Goal: Complete application form: Complete application form

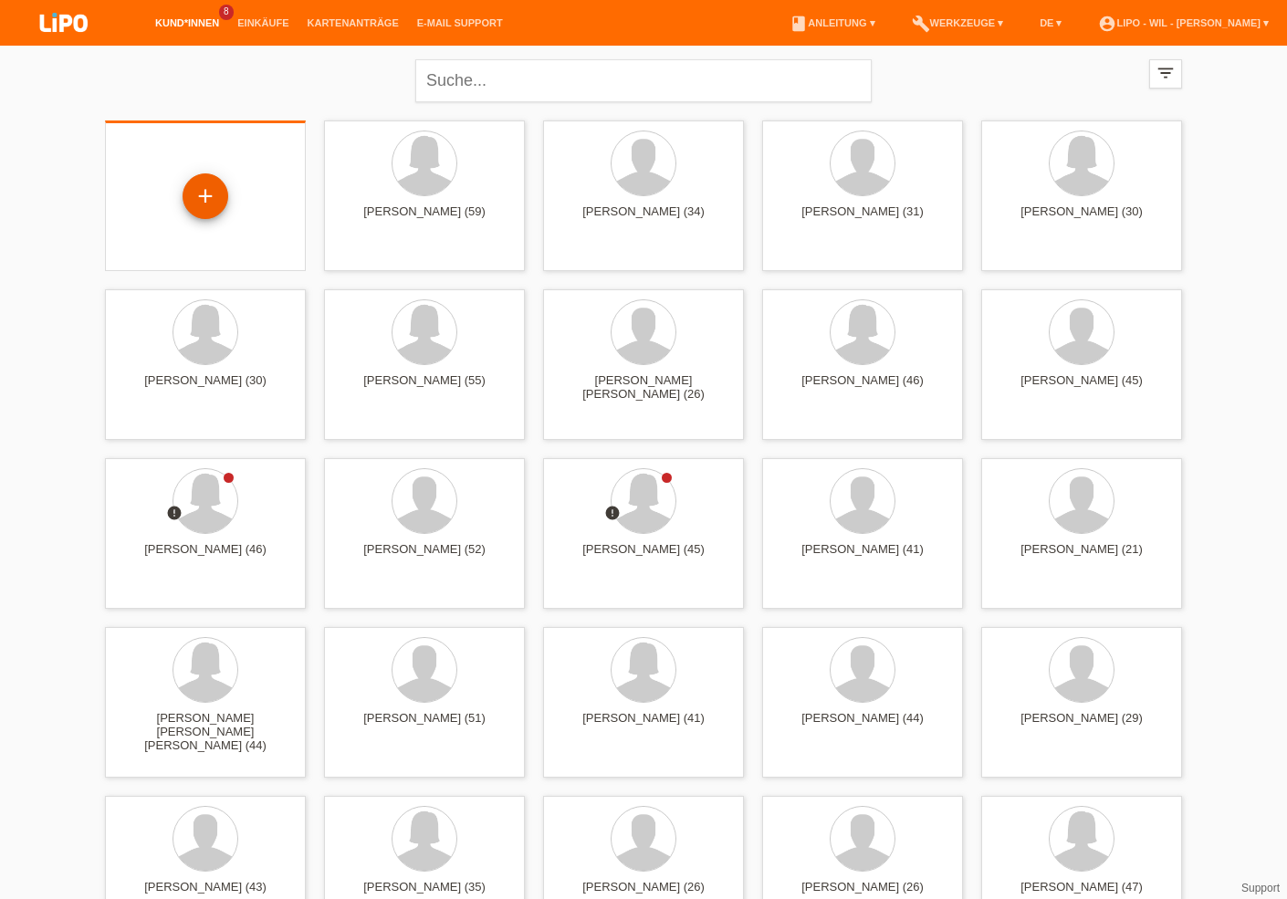
click at [221, 197] on div "+" at bounding box center [206, 196] width 46 height 46
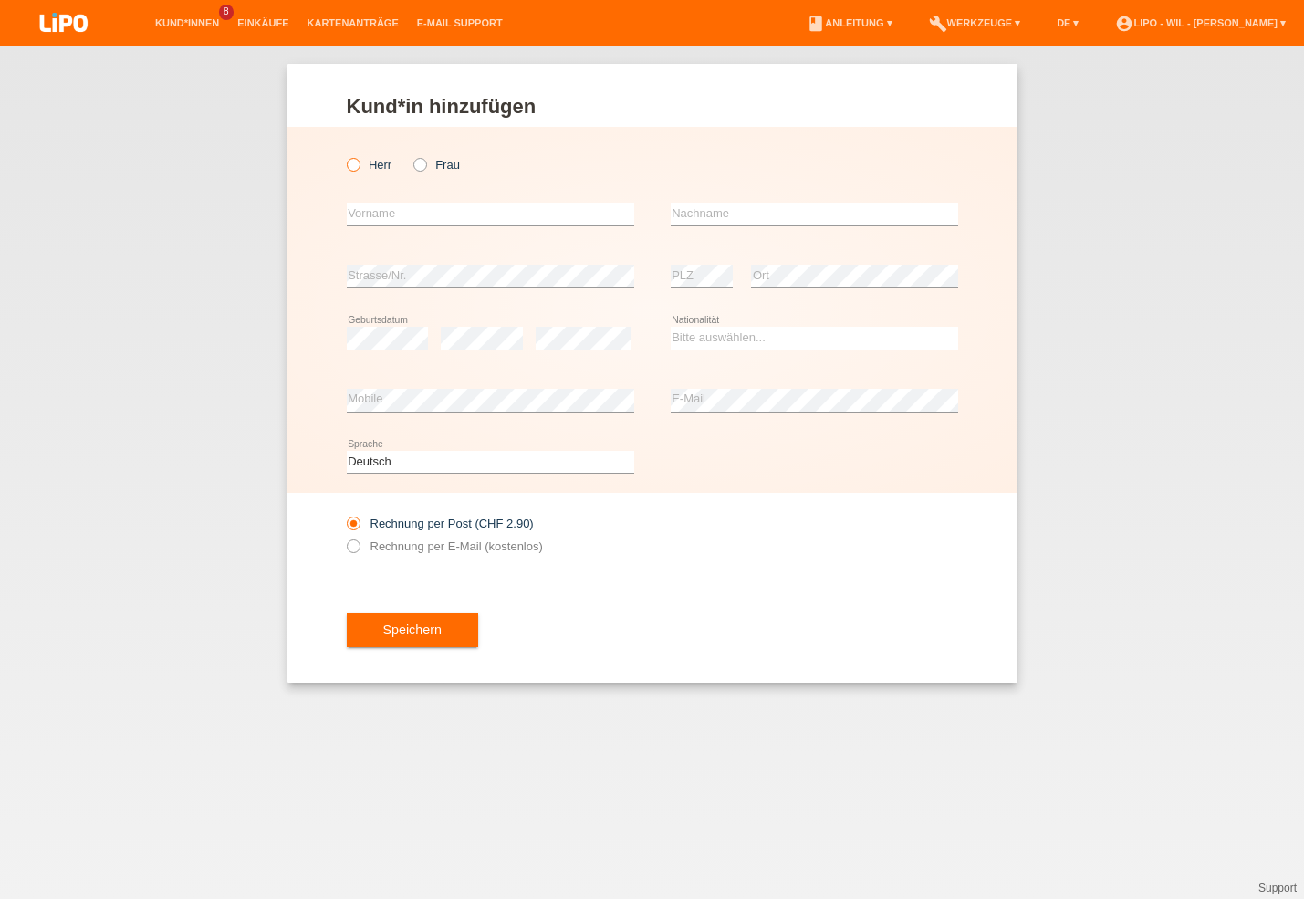
click at [343, 155] on icon at bounding box center [343, 155] width 0 height 0
click at [355, 167] on input "Herr" at bounding box center [353, 164] width 12 height 12
radio input "true"
click at [466, 219] on input "text" at bounding box center [490, 214] width 287 height 23
type input "[PERSON_NAME]"
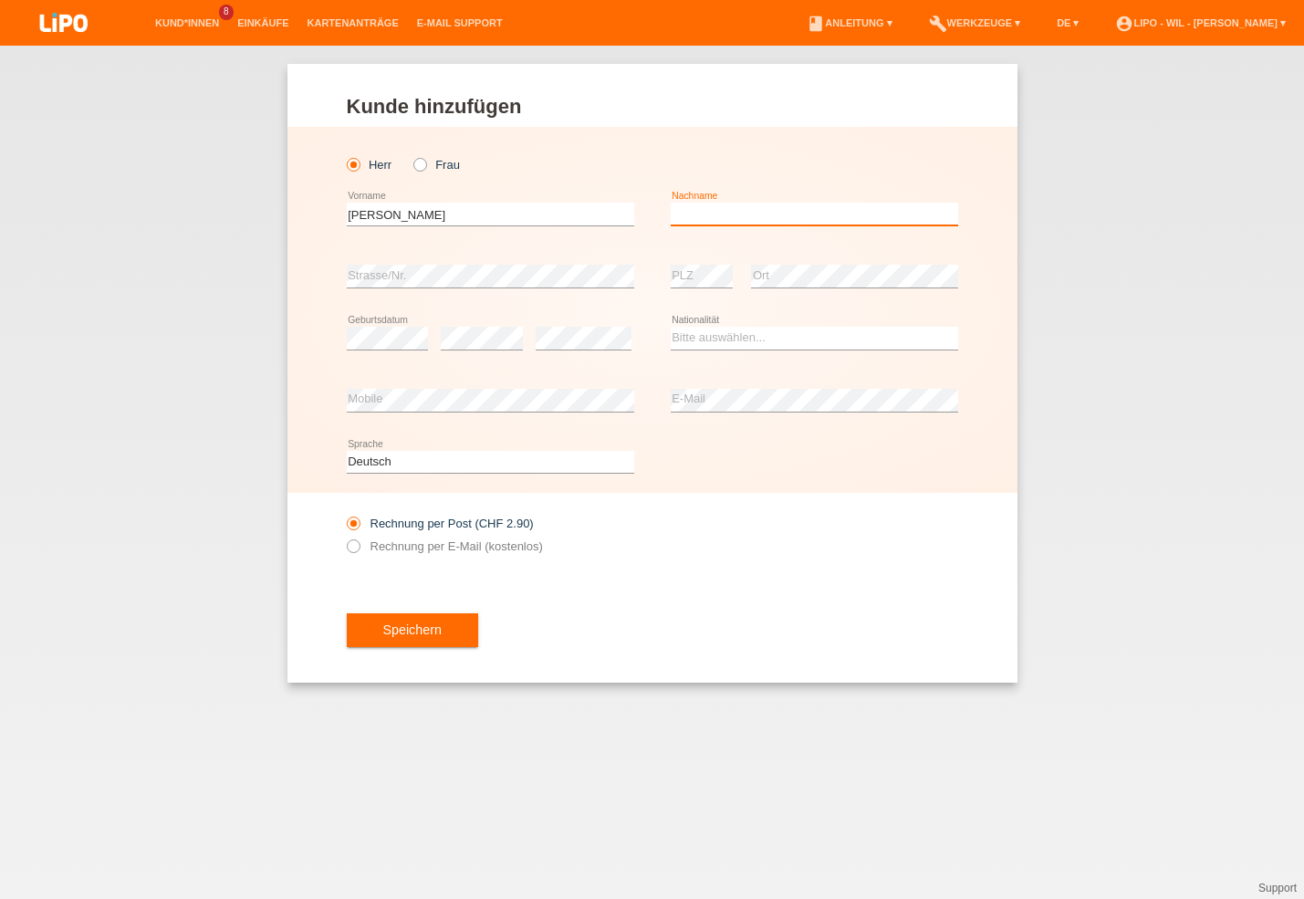
click at [679, 209] on input "text" at bounding box center [814, 214] width 287 height 23
type input "[PERSON_NAME]"
click at [671, 327] on select "Bitte auswählen... Schweiz Deutschland Liechtenstein Österreich ------------ Af…" at bounding box center [814, 338] width 287 height 22
select select "DE"
click at [0, 0] on option "Deutschland" at bounding box center [0, 0] width 0 height 0
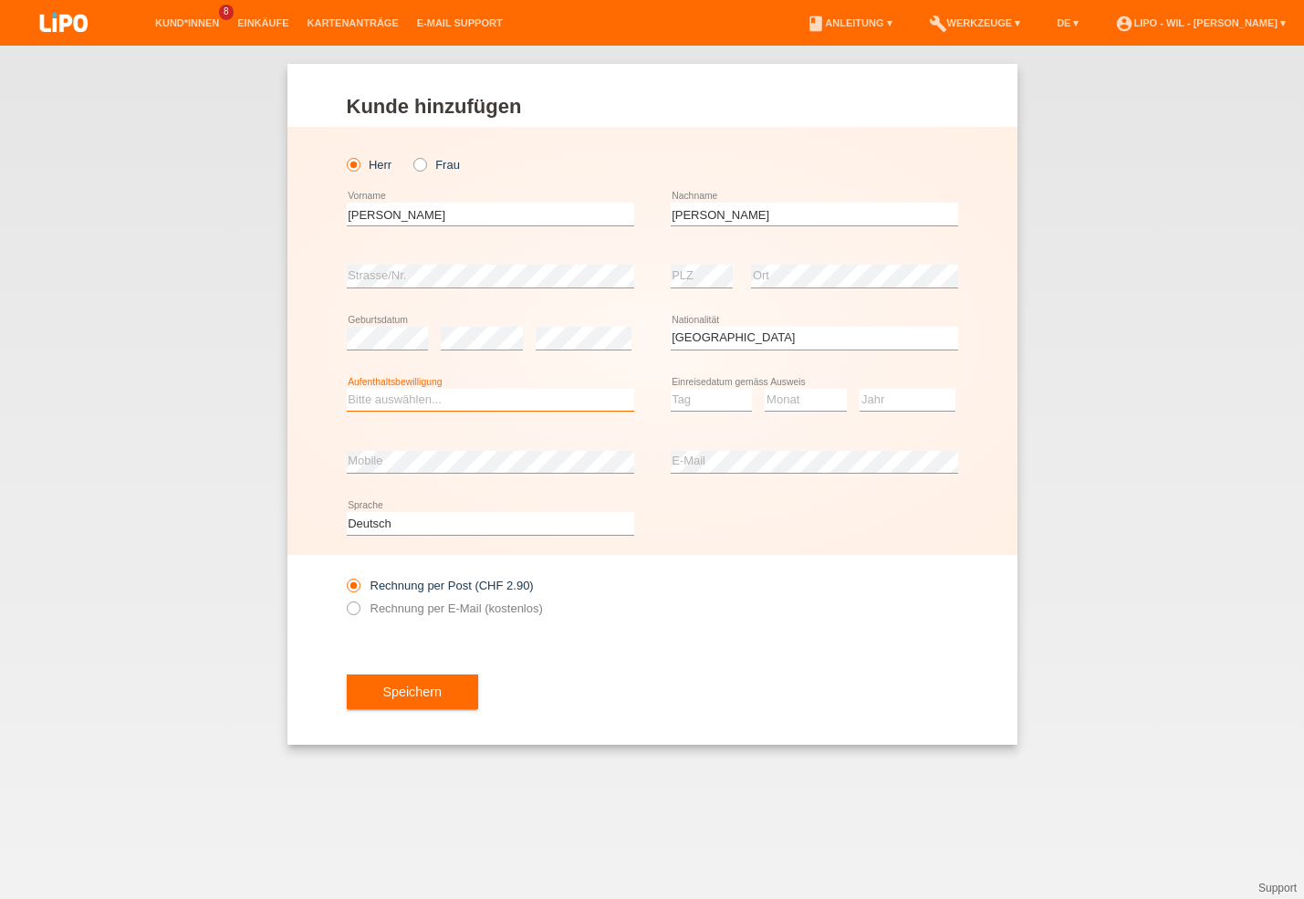
click at [347, 389] on select "Bitte auswählen... C B B - Flüchtlingsstatus Andere" at bounding box center [490, 400] width 287 height 22
select select "C"
click at [0, 0] on option "C" at bounding box center [0, 0] width 0 height 0
click at [671, 389] on select "Tag 01 02 03 04 05 06 07 08 09 10 11" at bounding box center [712, 400] width 82 height 22
click at [684, 394] on select "Tag 01 02 03 04 05 06 07 08 09 10 11" at bounding box center [712, 400] width 82 height 22
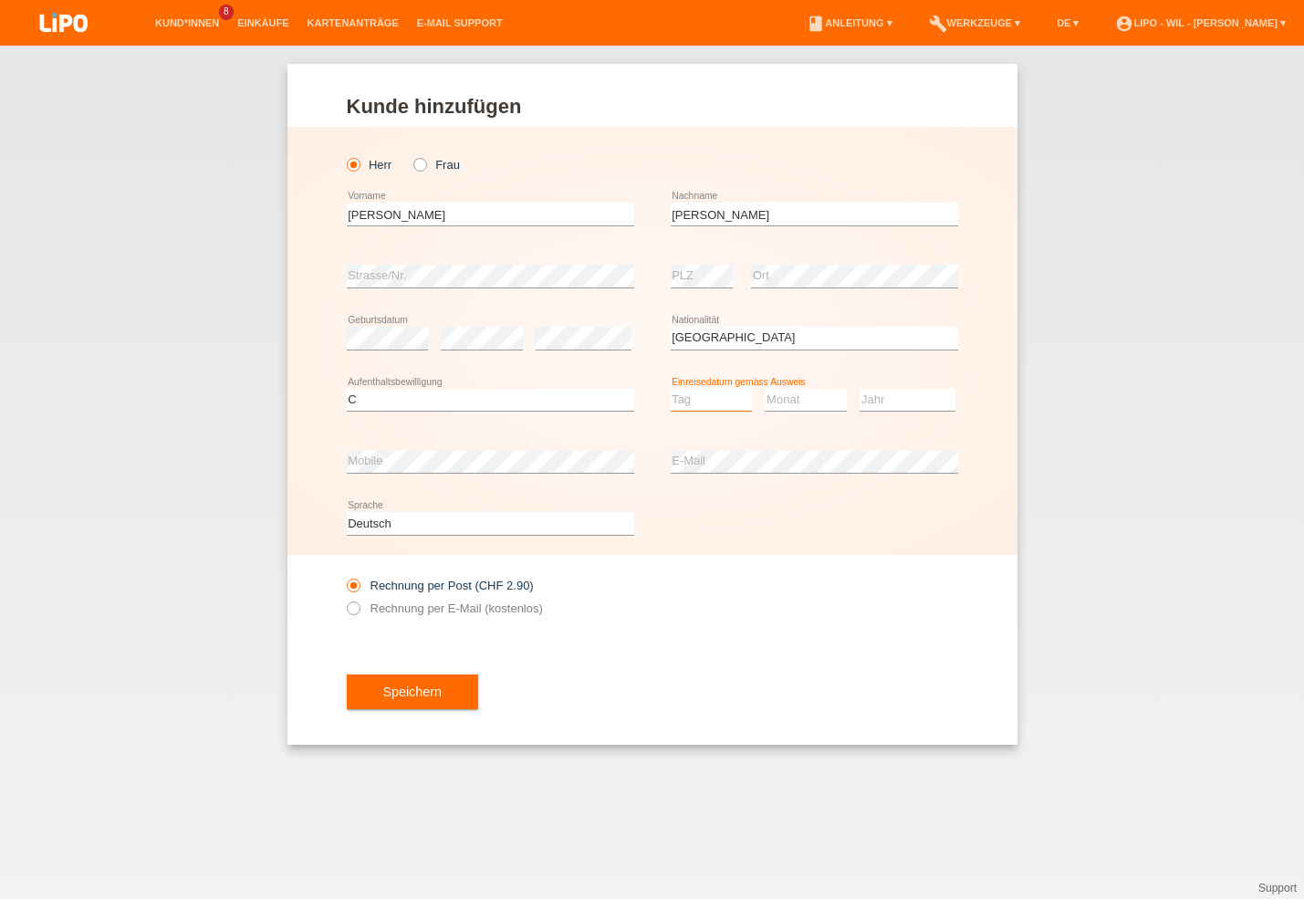
click at [671, 389] on select "Tag 01 02 03 04 05 06 07 08 09 10 11" at bounding box center [712, 400] width 82 height 22
select select "21"
click at [0, 0] on option "21" at bounding box center [0, 0] width 0 height 0
click at [765, 389] on select "Monat 01 02 03 04 05 06 07 08 09 10 11" at bounding box center [806, 400] width 82 height 22
select select "06"
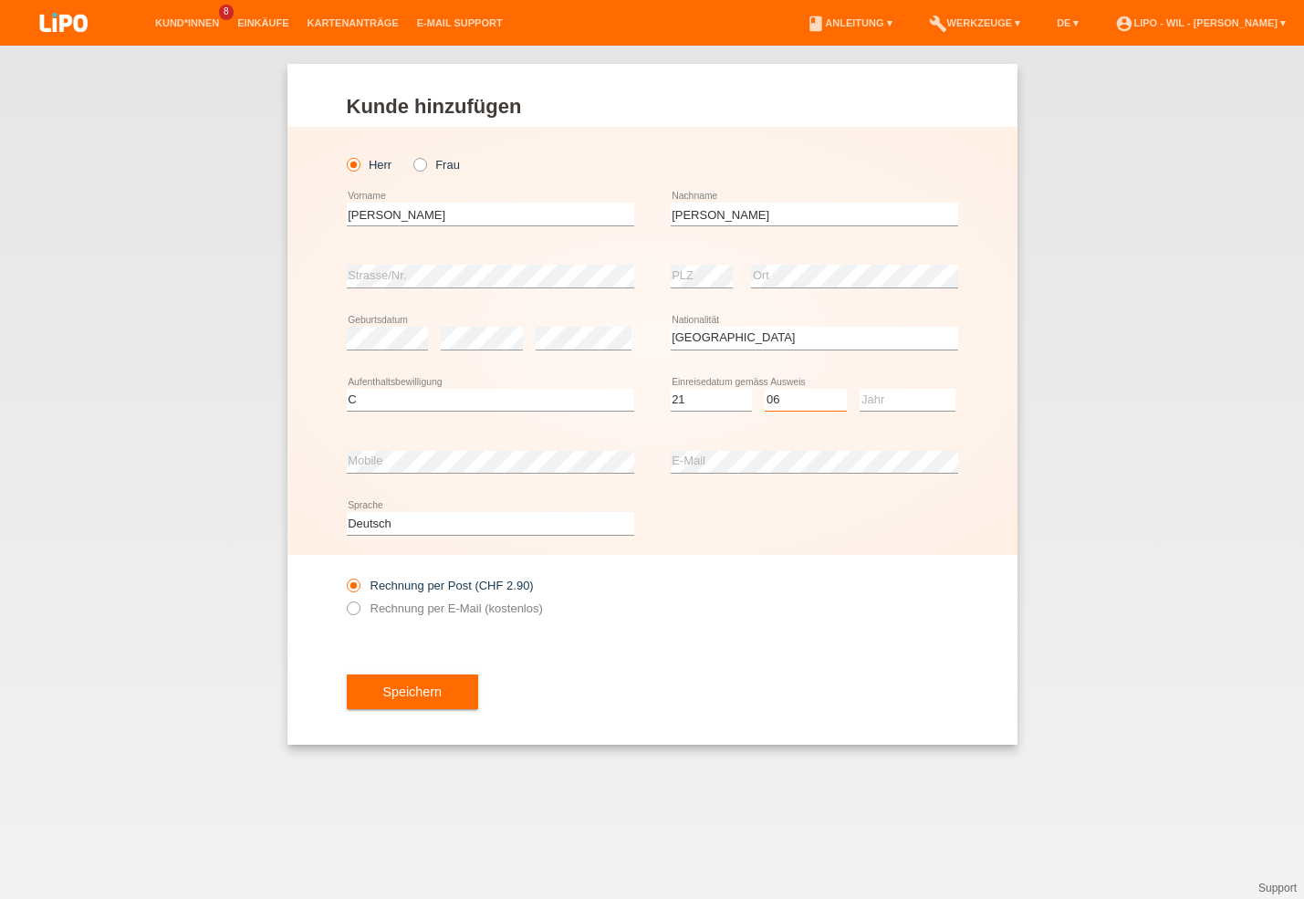
click at [0, 0] on option "06" at bounding box center [0, 0] width 0 height 0
click at [860, 389] on select "Jahr 2025 2024 2023 2022 2021 2020 2019 2018 2017 2016 2015 2014 2013 2012 2011…" at bounding box center [908, 400] width 96 height 22
select select "2010"
click at [0, 0] on option "2010" at bounding box center [0, 0] width 0 height 0
click at [343, 599] on icon at bounding box center [343, 599] width 0 height 0
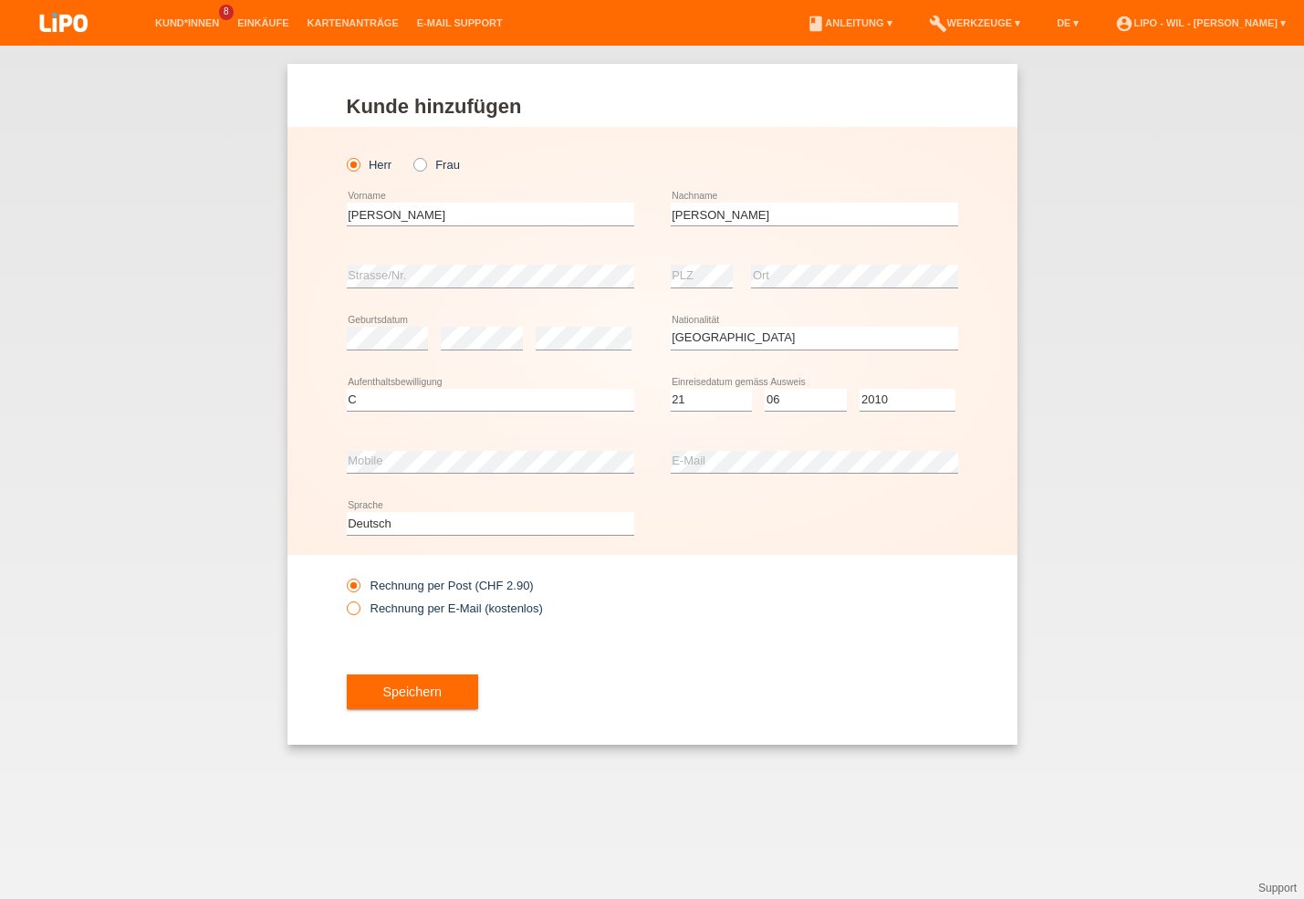
click at [350, 613] on input "Rechnung per E-Mail (kostenlos)" at bounding box center [353, 612] width 12 height 23
radio input "true"
click at [413, 699] on span "Speichern" at bounding box center [412, 692] width 58 height 15
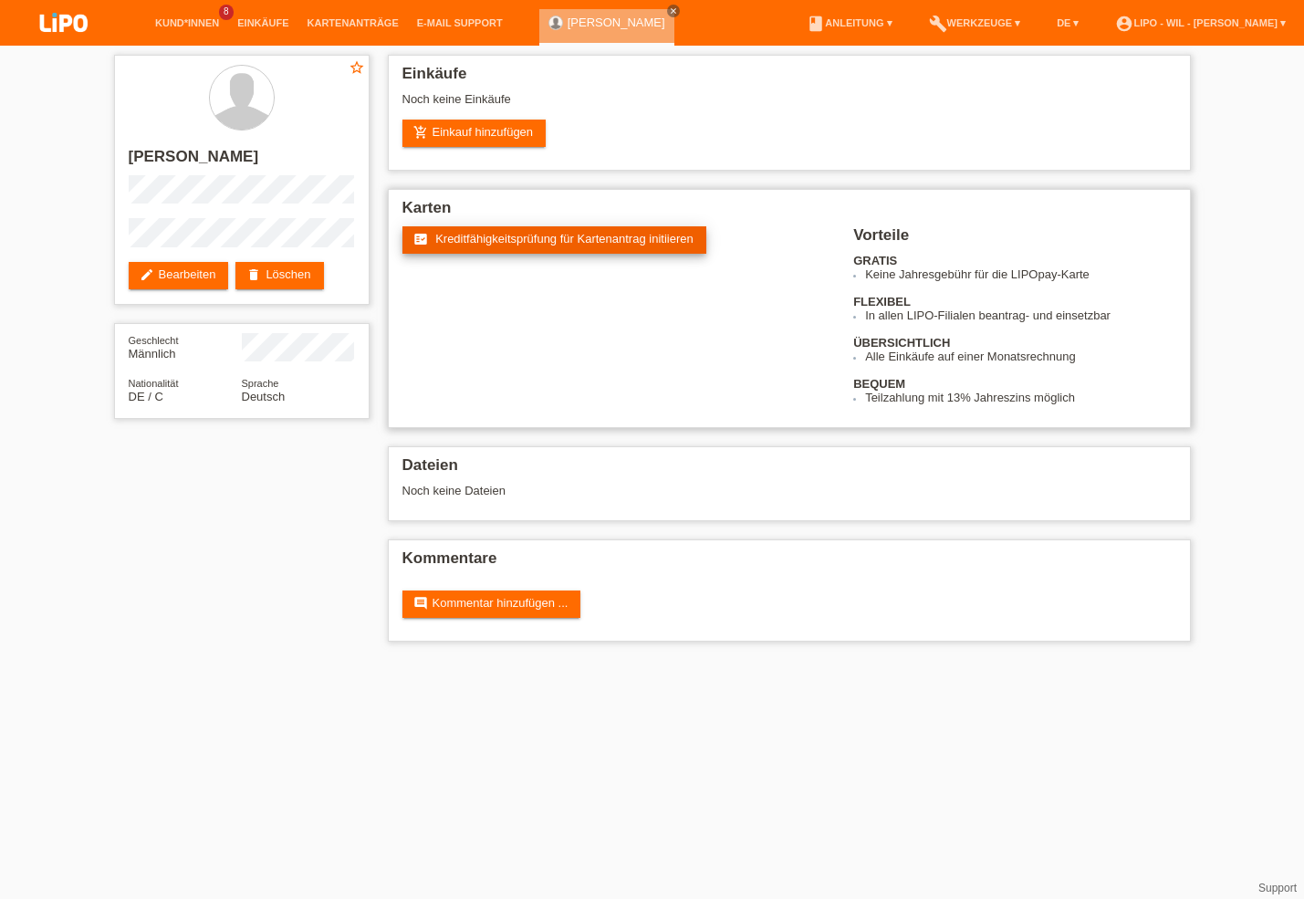
click at [521, 233] on link "fact_check Kreditfähigkeitsprüfung für Kartenantrag initiieren" at bounding box center [554, 239] width 304 height 27
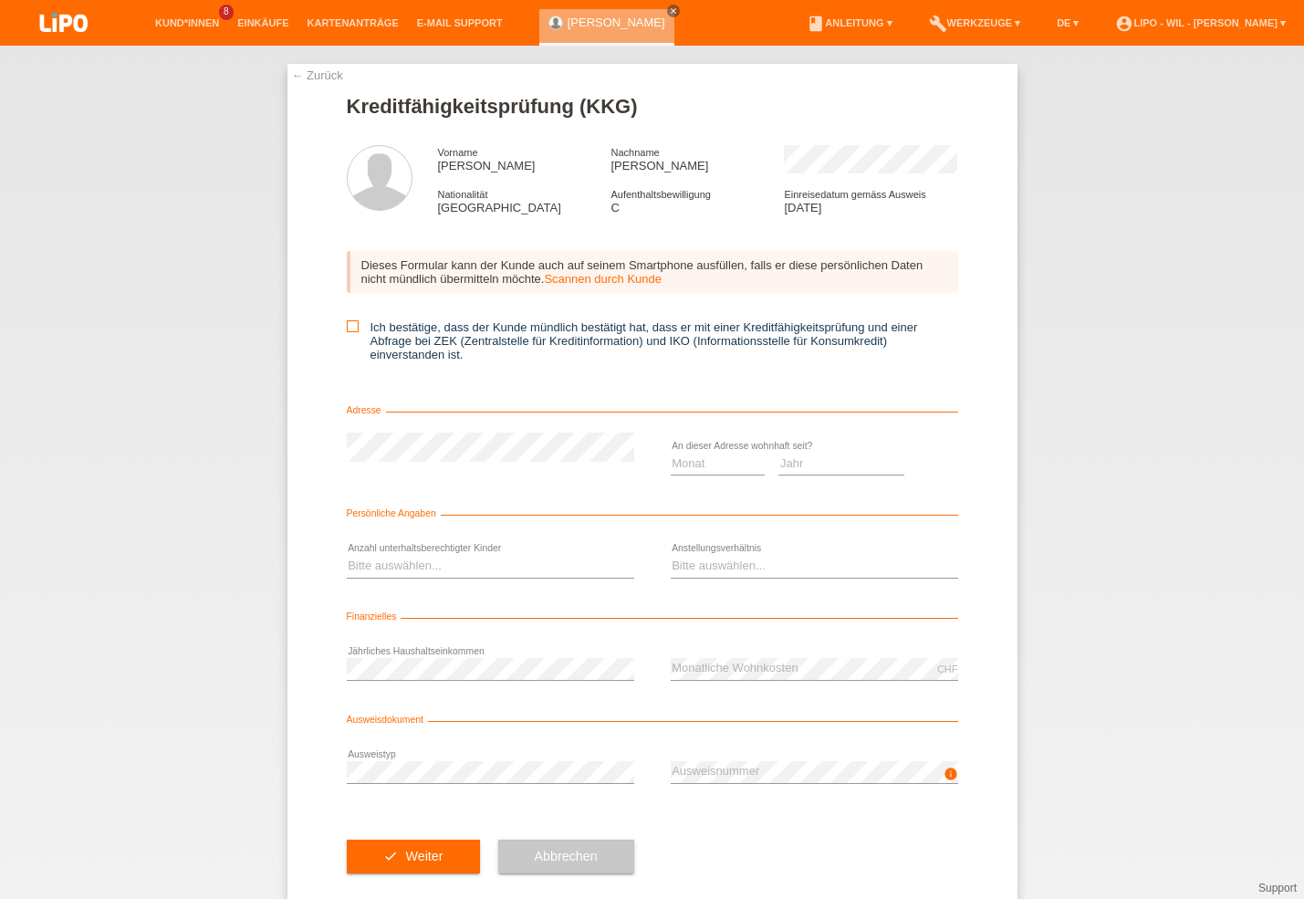
click at [347, 331] on icon at bounding box center [353, 326] width 12 height 12
click at [347, 331] on input "Ich bestätige, dass der Kunde mündlich bestätigt hat, dass er mit einer Kreditf…" at bounding box center [353, 326] width 12 height 12
checkbox input "true"
click at [671, 453] on select "Monat 01 02 03 04 05 06 07 08 09 10" at bounding box center [718, 464] width 95 height 22
select select "05"
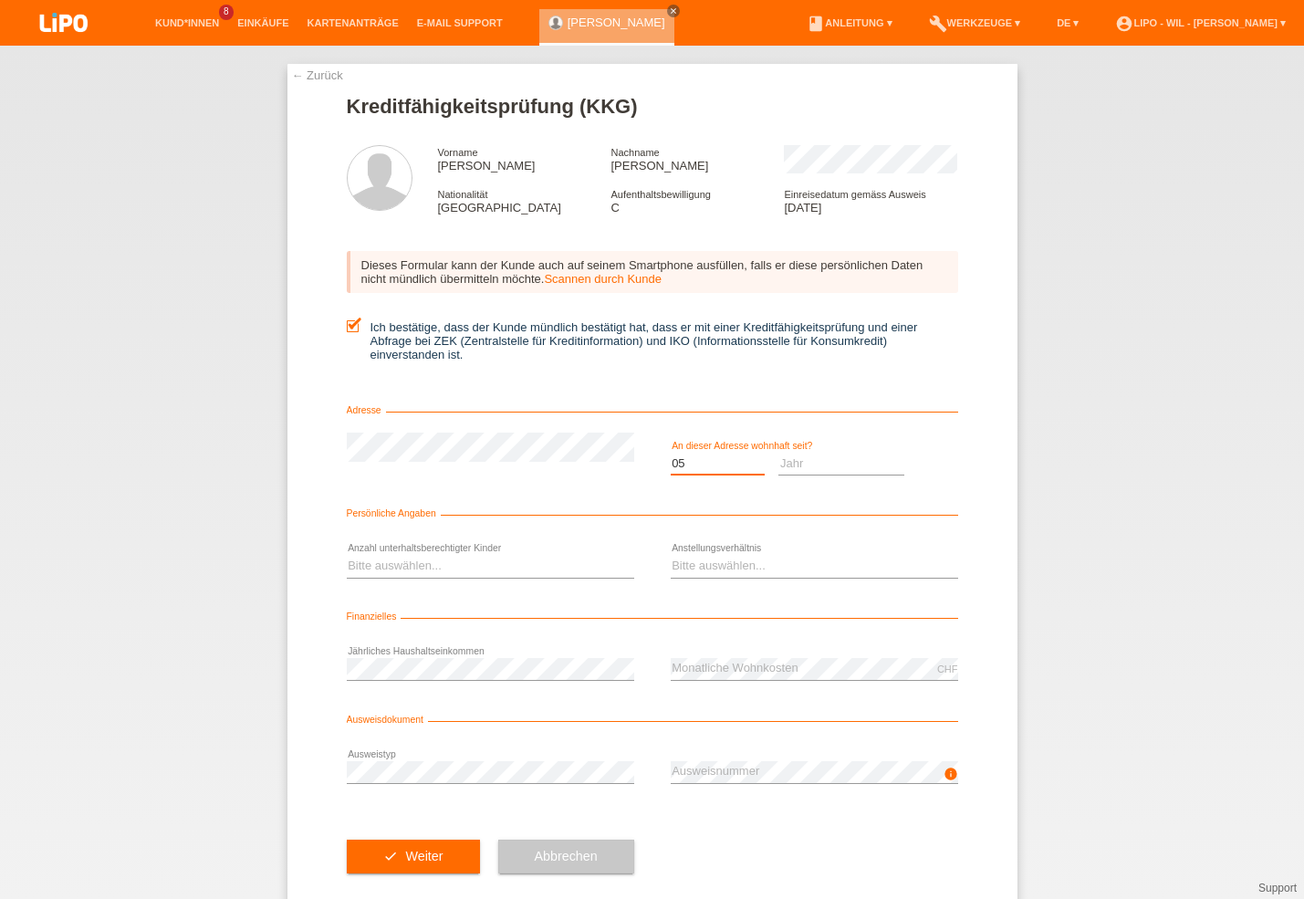
click at [0, 0] on option "05" at bounding box center [0, 0] width 0 height 0
click at [779, 453] on select "Jahr 2025 2024 2023 2022 2021 2020 2019 2018 2017 2016 2015 2014 2013 2012 2011…" at bounding box center [842, 464] width 126 height 22
select select "2017"
click at [0, 0] on option "2017" at bounding box center [0, 0] width 0 height 0
click at [347, 555] on select "Bitte auswählen... 0 1 2 3 4 5 6 7 8 9" at bounding box center [490, 566] width 287 height 22
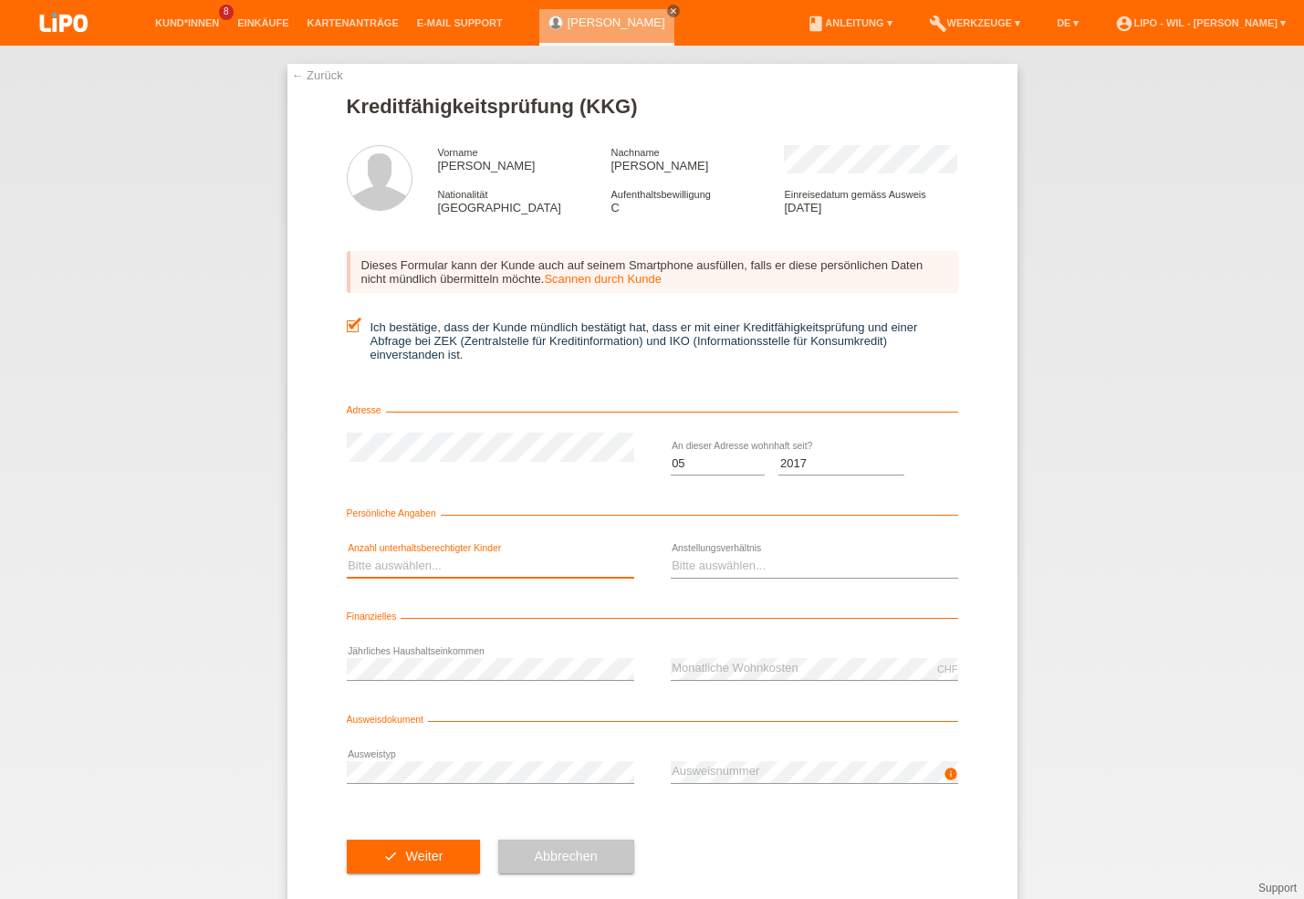
select select "2"
click at [0, 0] on option "2" at bounding box center [0, 0] width 0 height 0
click at [671, 555] on select "Bitte auswählen... Unbefristet Befristet Lehrling/Student Pensioniert Nicht arb…" at bounding box center [814, 566] width 287 height 22
select select "UNLIMITED"
click at [0, 0] on option "Unbefristet" at bounding box center [0, 0] width 0 height 0
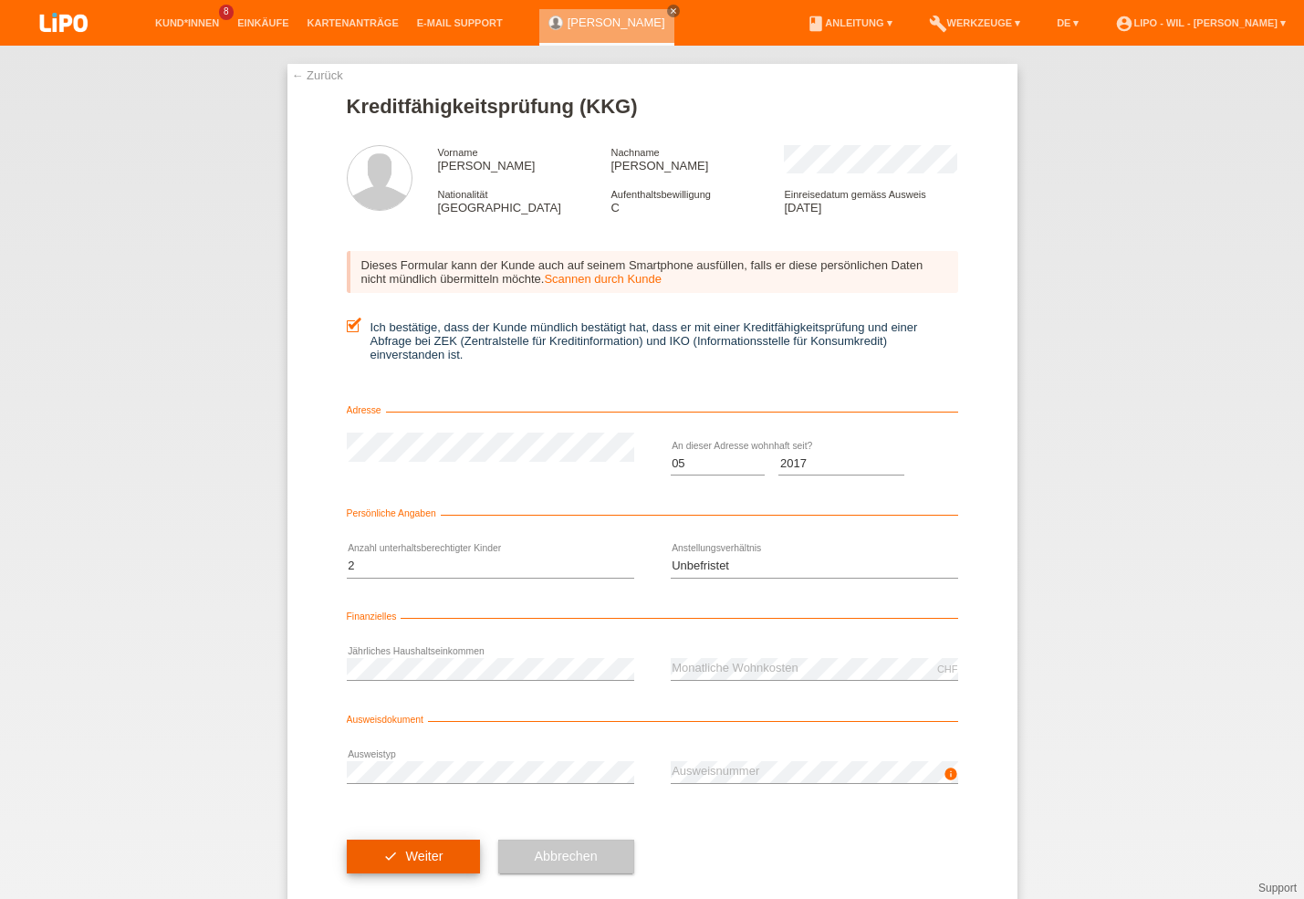
click at [413, 862] on span "Weiter" at bounding box center [423, 856] width 37 height 15
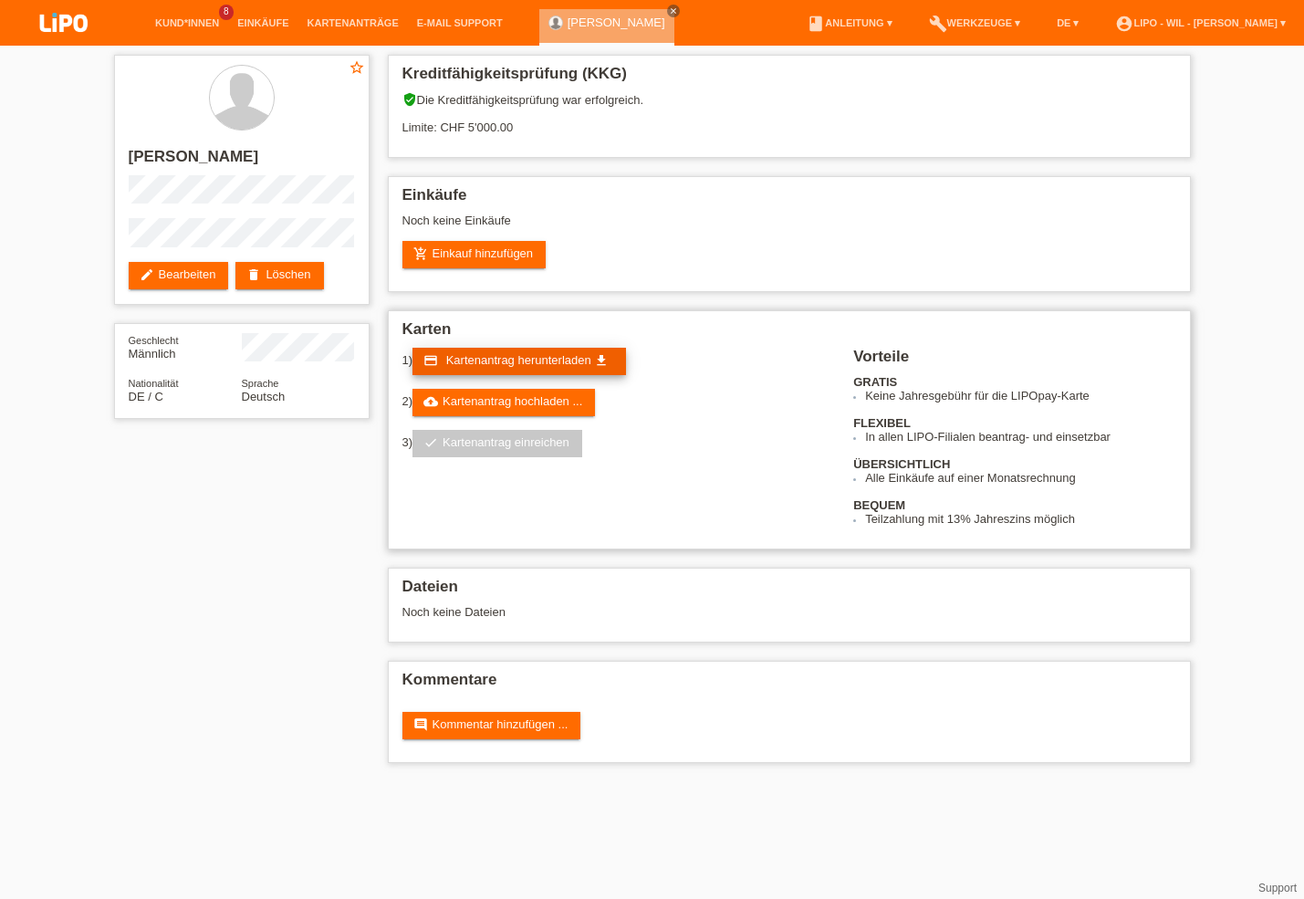
click at [513, 365] on span "Kartenantrag herunterladen" at bounding box center [518, 360] width 145 height 14
click at [483, 400] on link "cloud_upload Kartenantrag hochladen ..." at bounding box center [504, 402] width 183 height 27
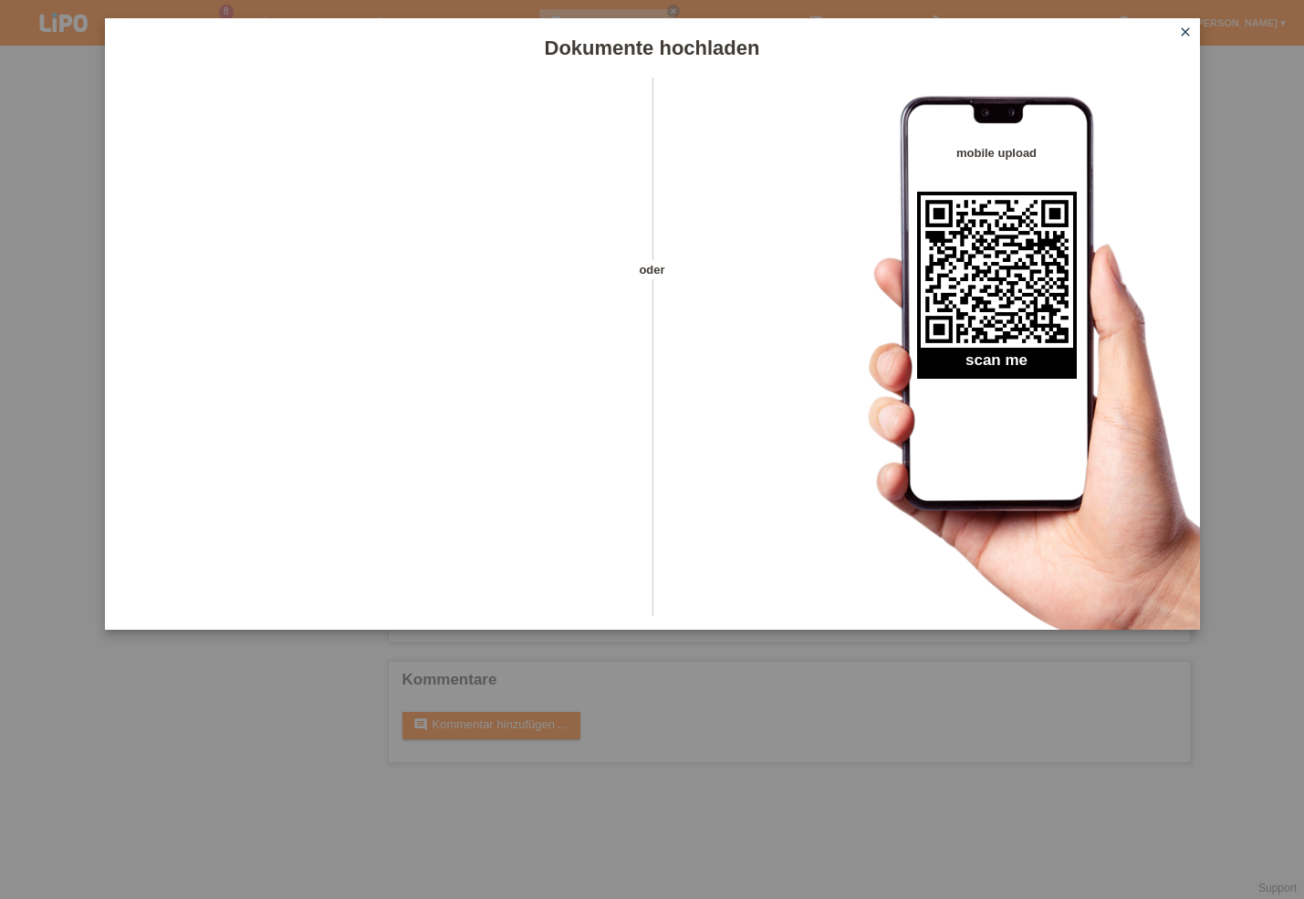
click at [1182, 29] on icon "close" at bounding box center [1185, 32] width 15 height 15
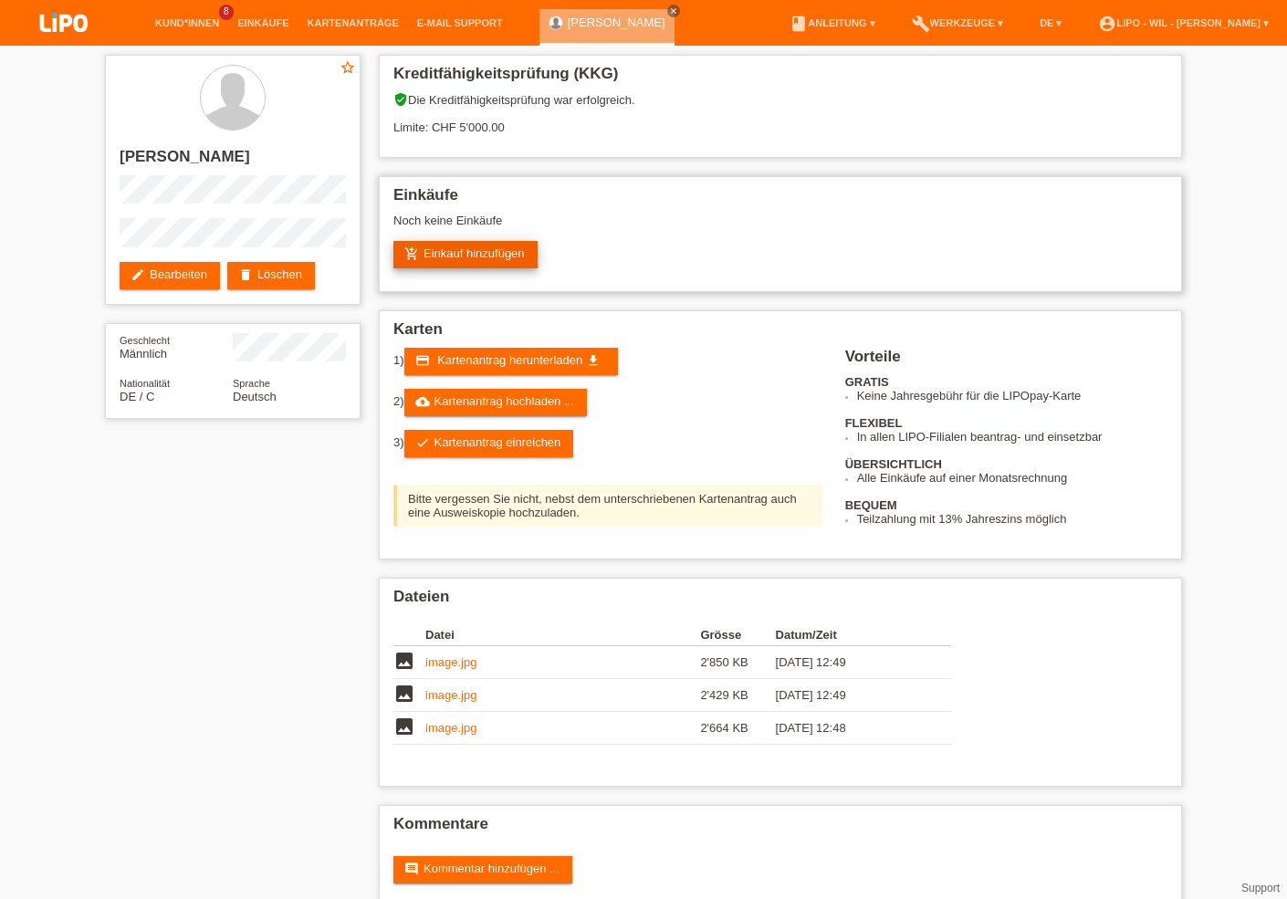
click at [440, 256] on link "add_shopping_cart Einkauf hinzufügen" at bounding box center [465, 254] width 144 height 27
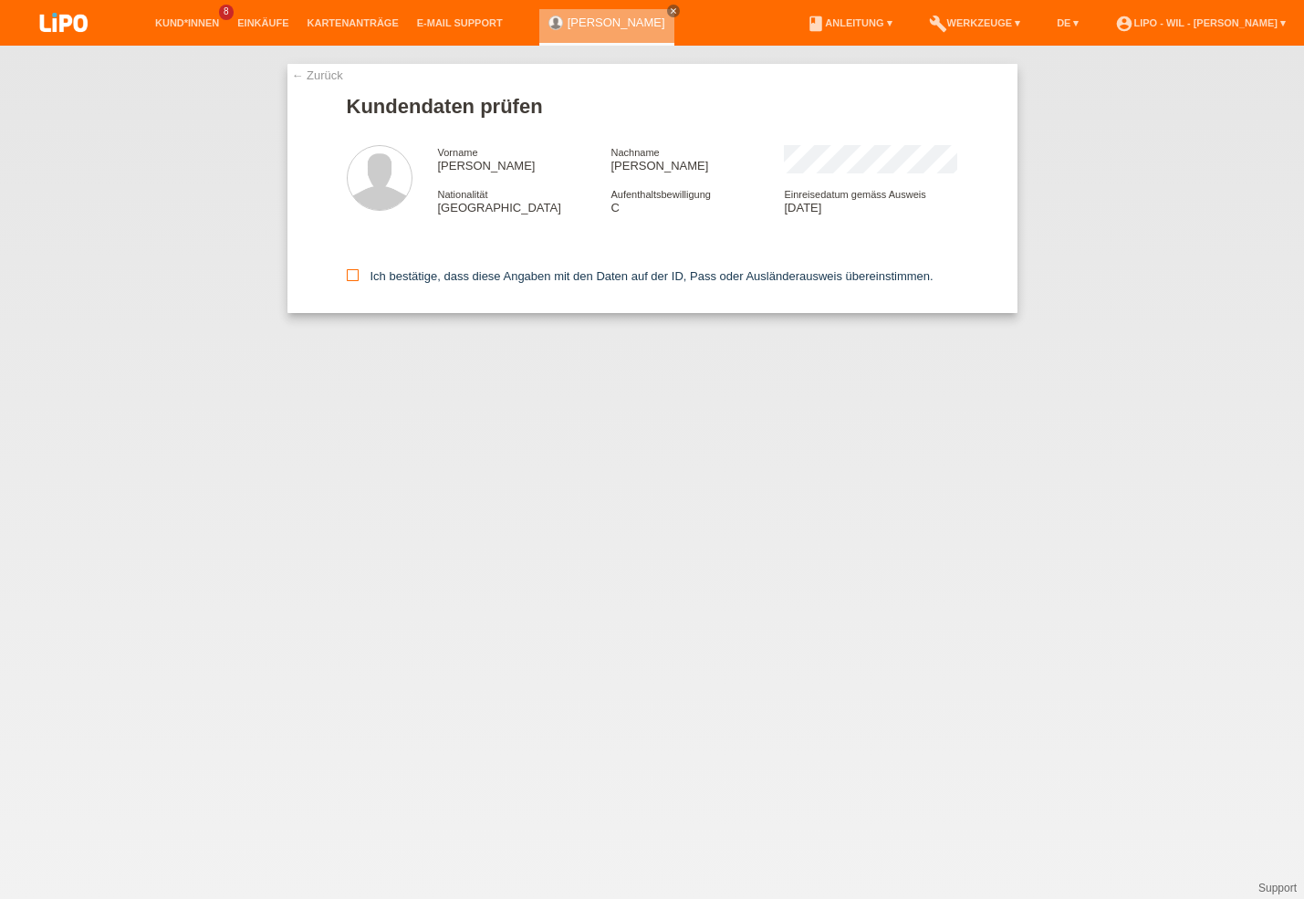
click at [349, 277] on icon at bounding box center [353, 275] width 12 height 12
click at [349, 277] on input "Ich bestätige, dass diese Angaben mit den Daten auf der ID, Pass oder Ausländer…" at bounding box center [353, 275] width 12 height 12
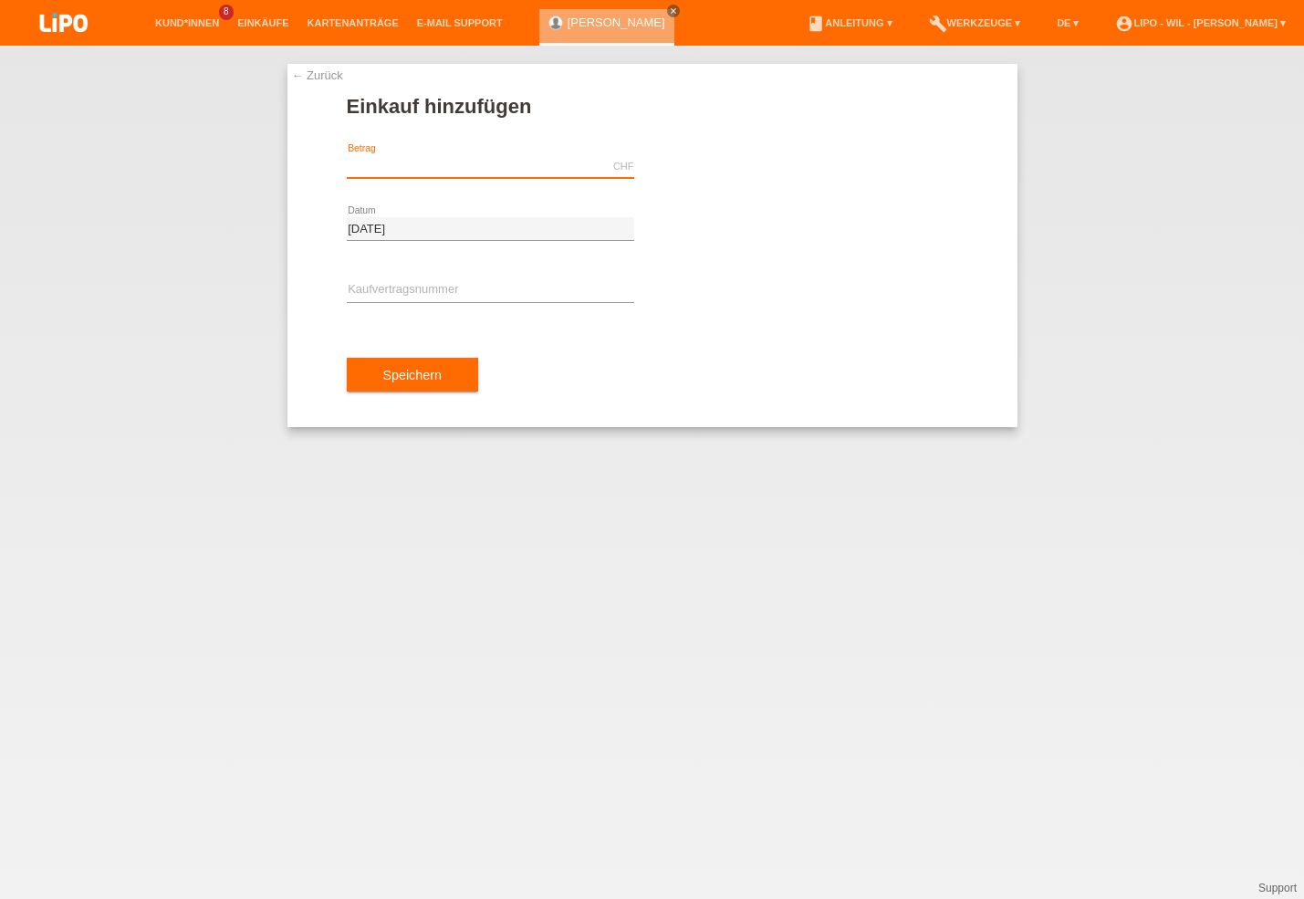
click at [409, 162] on input "text" at bounding box center [490, 166] width 287 height 23
type input "x"
type input "e"
type input "3"
type input "839.00"
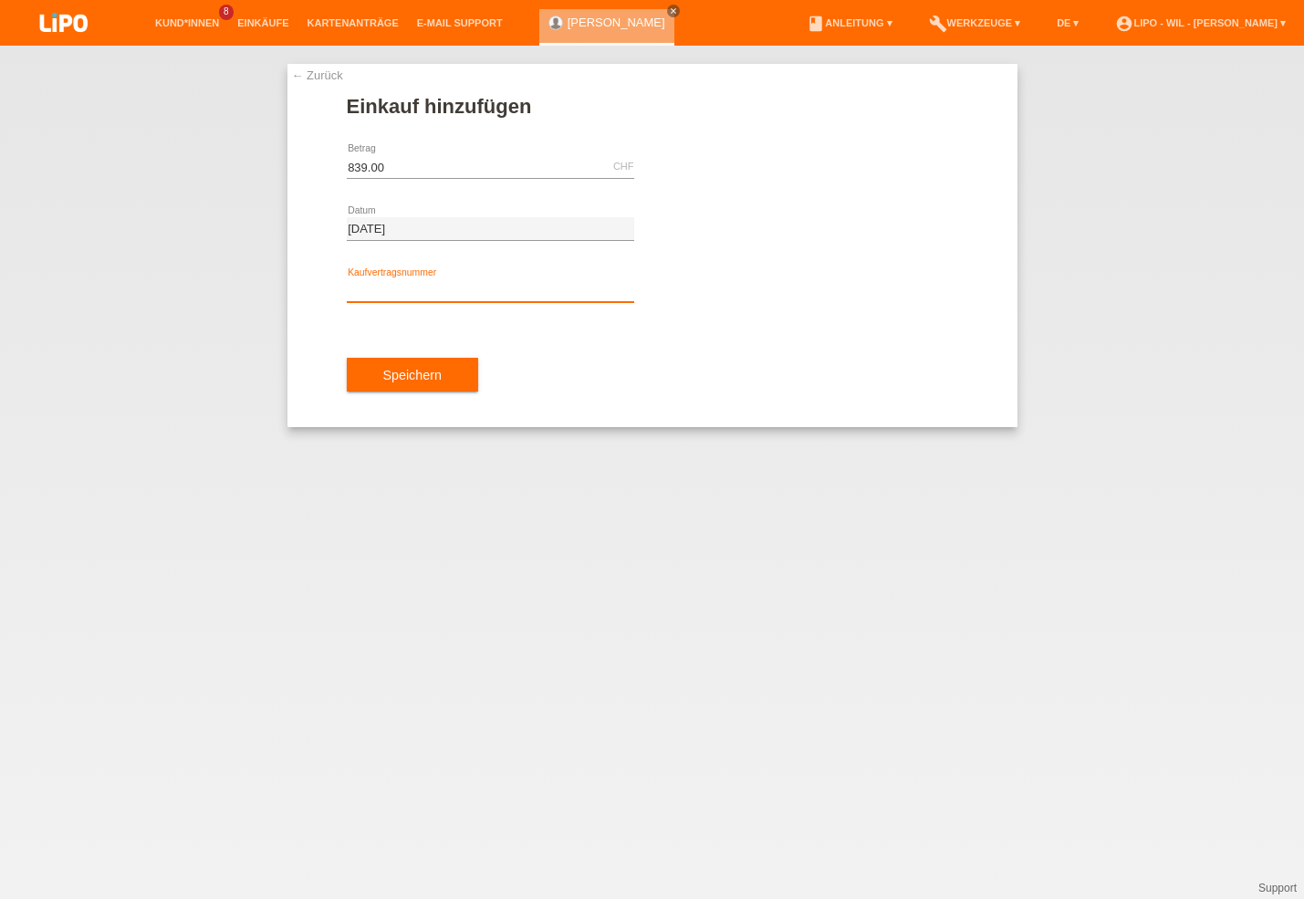
click at [361, 283] on input "text" at bounding box center [490, 290] width 287 height 23
type input "XE3CBS"
click at [388, 367] on button "Speichern" at bounding box center [412, 375] width 131 height 35
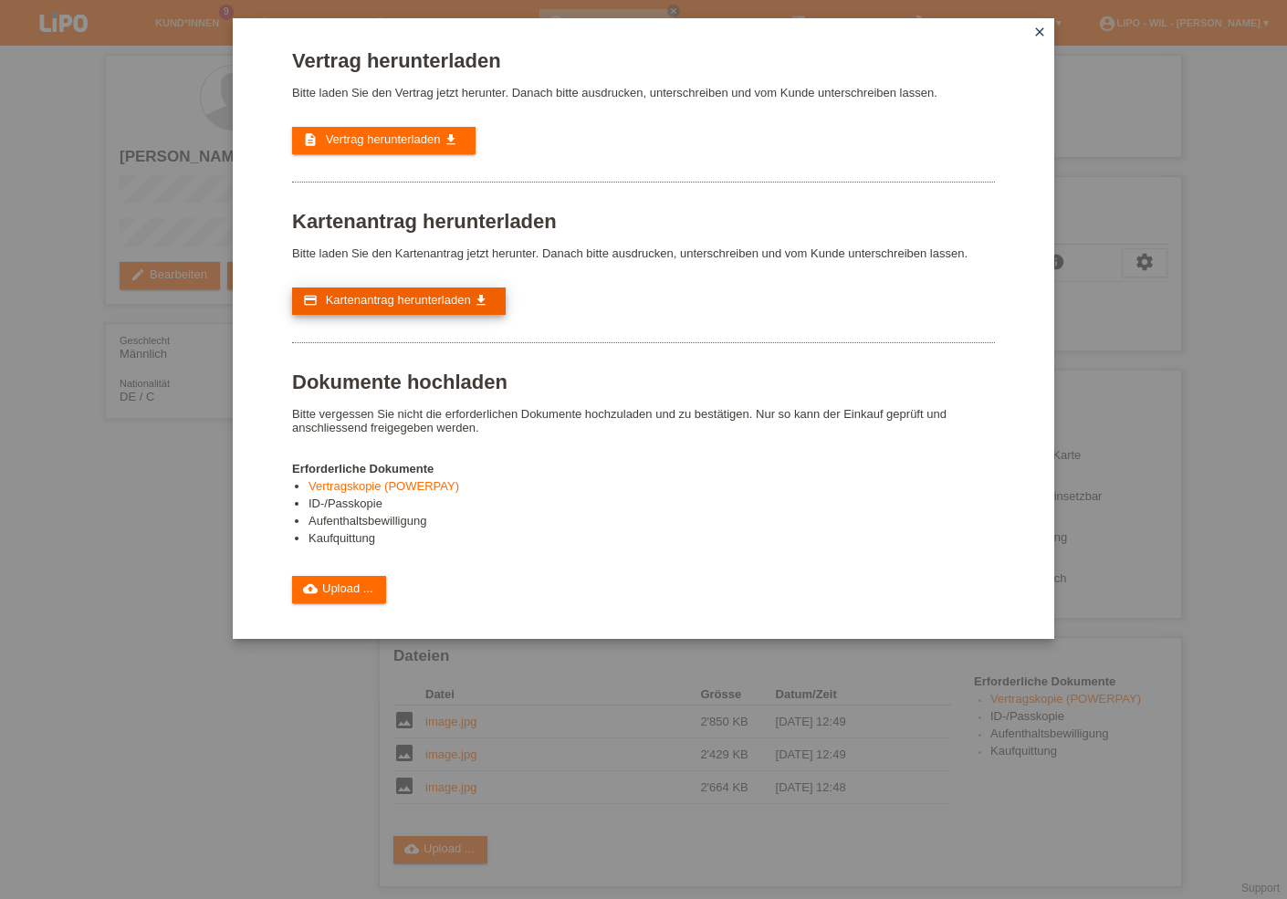
click at [404, 307] on span "Kartenantrag herunterladen" at bounding box center [398, 300] width 145 height 14
click at [363, 138] on span "Vertrag herunterladen" at bounding box center [383, 139] width 115 height 14
click at [1039, 33] on icon "close" at bounding box center [1039, 32] width 15 height 15
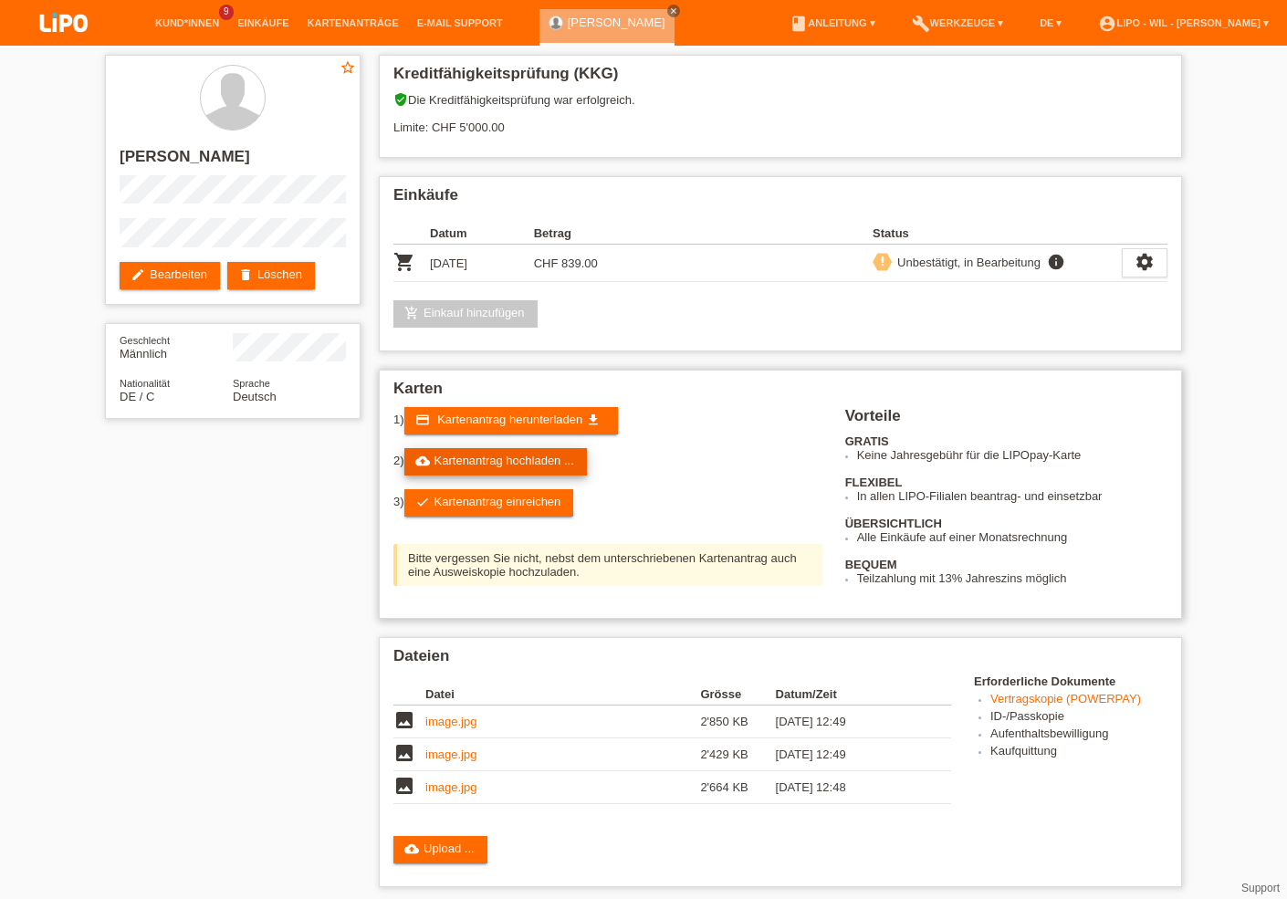
click at [477, 460] on link "cloud_upload Kartenantrag hochladen ..." at bounding box center [495, 461] width 183 height 27
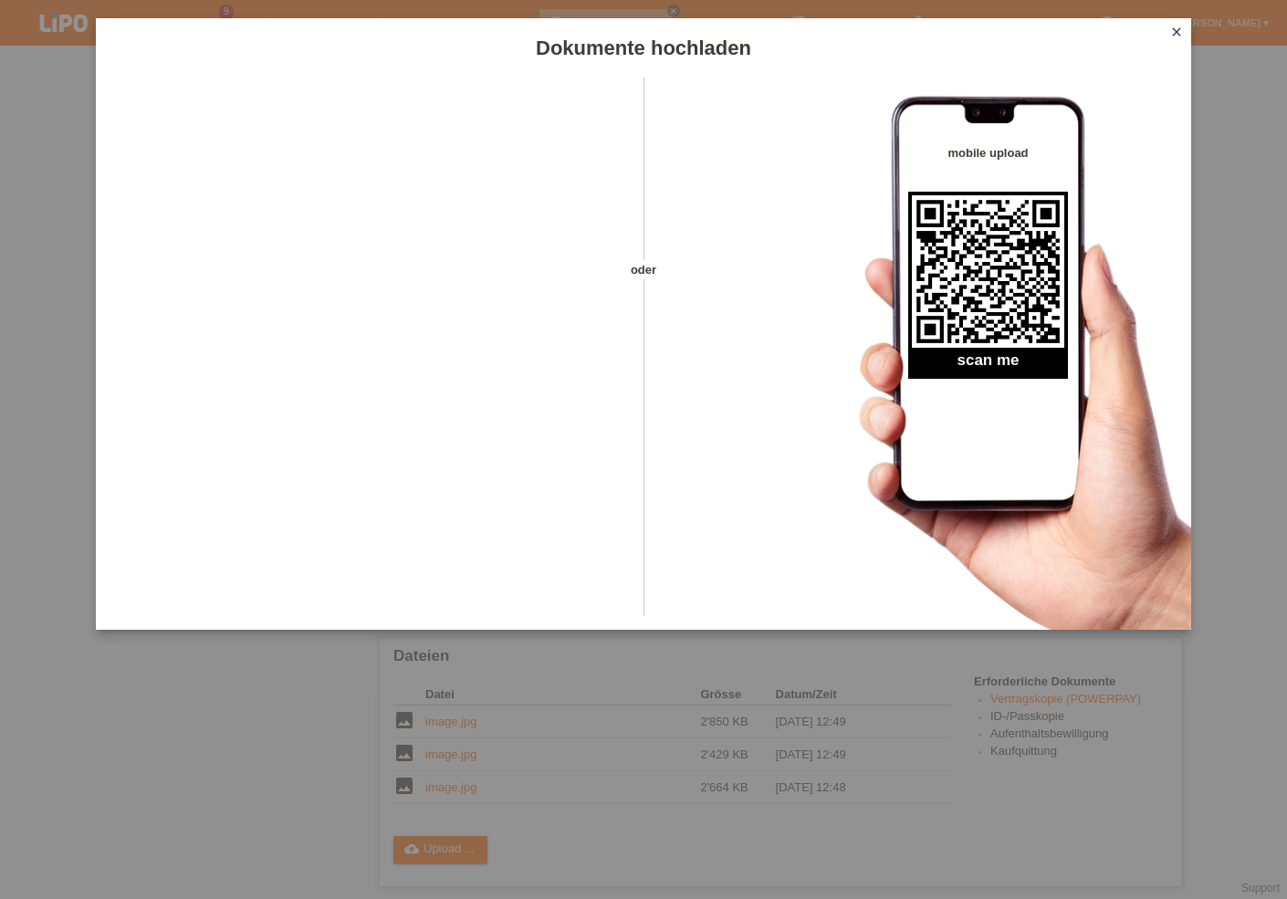
click at [1179, 29] on icon "close" at bounding box center [1176, 32] width 15 height 15
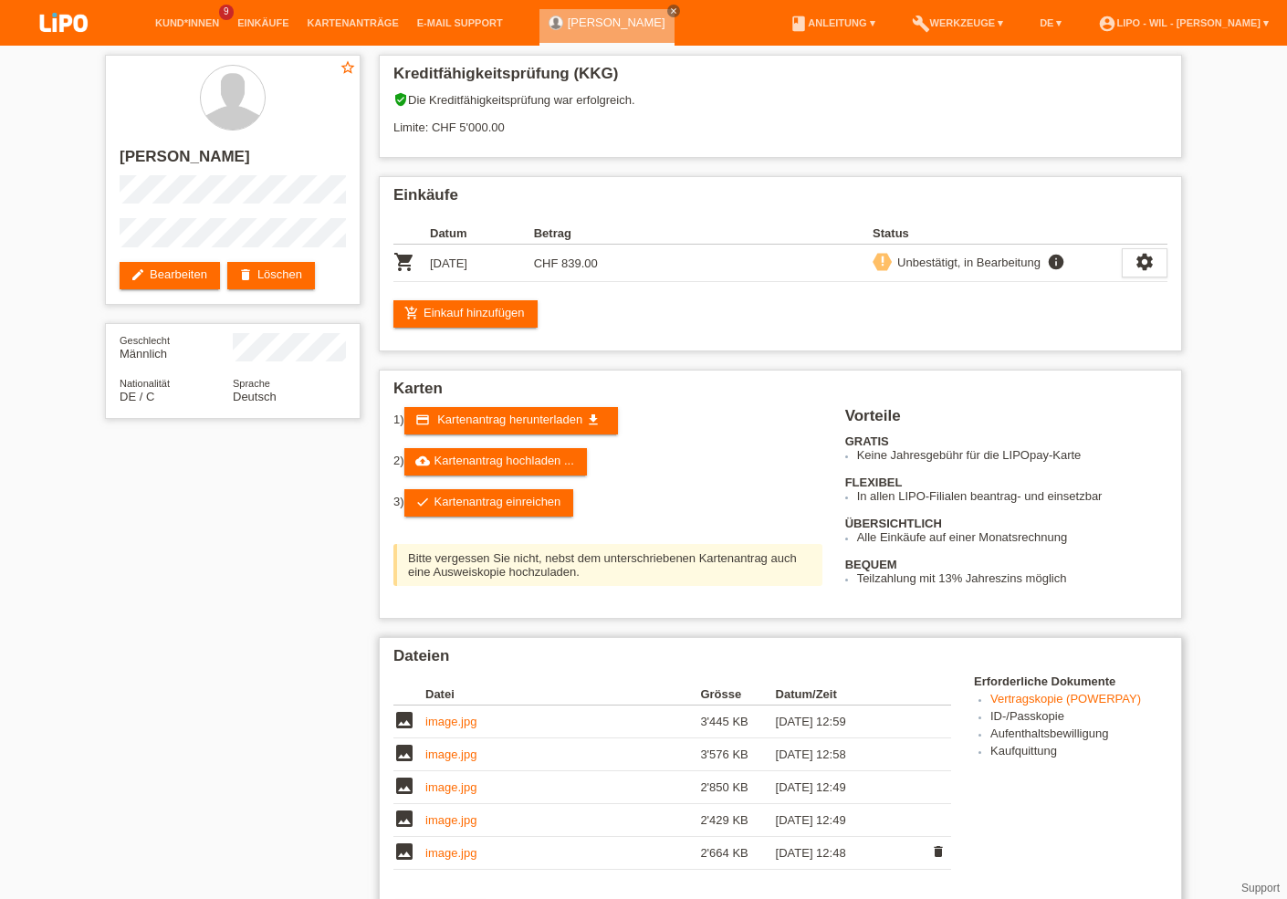
click at [455, 860] on link "image.jpg" at bounding box center [450, 853] width 51 height 14
click at [449, 827] on link "image.jpg" at bounding box center [450, 820] width 51 height 14
click at [462, 793] on link "image.jpg" at bounding box center [450, 787] width 51 height 14
click at [447, 761] on link "image.jpg" at bounding box center [450, 754] width 51 height 14
click at [473, 728] on link "image.jpg" at bounding box center [450, 722] width 51 height 14
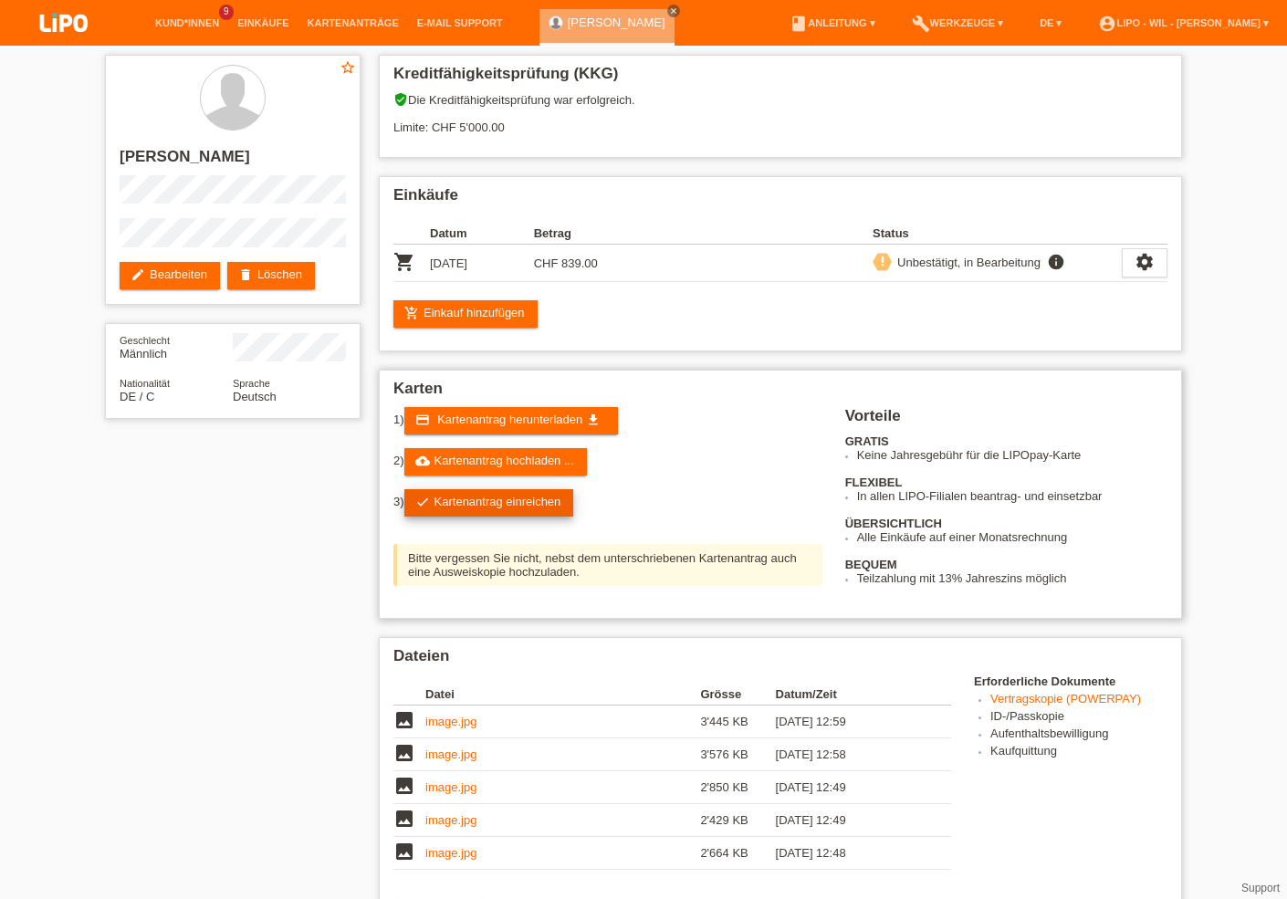
click at [513, 508] on link "check Kartenantrag einreichen" at bounding box center [489, 502] width 170 height 27
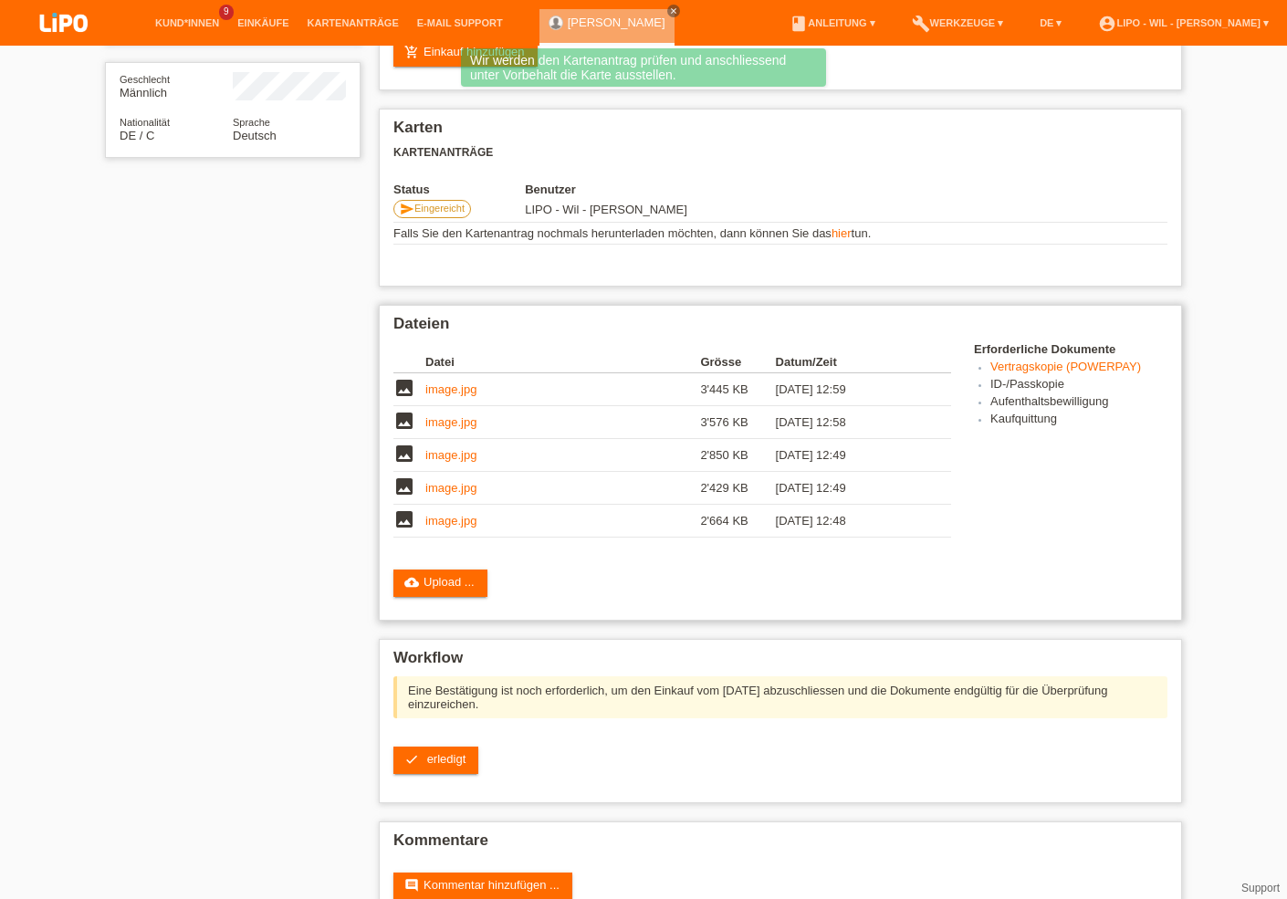
scroll to position [293, 0]
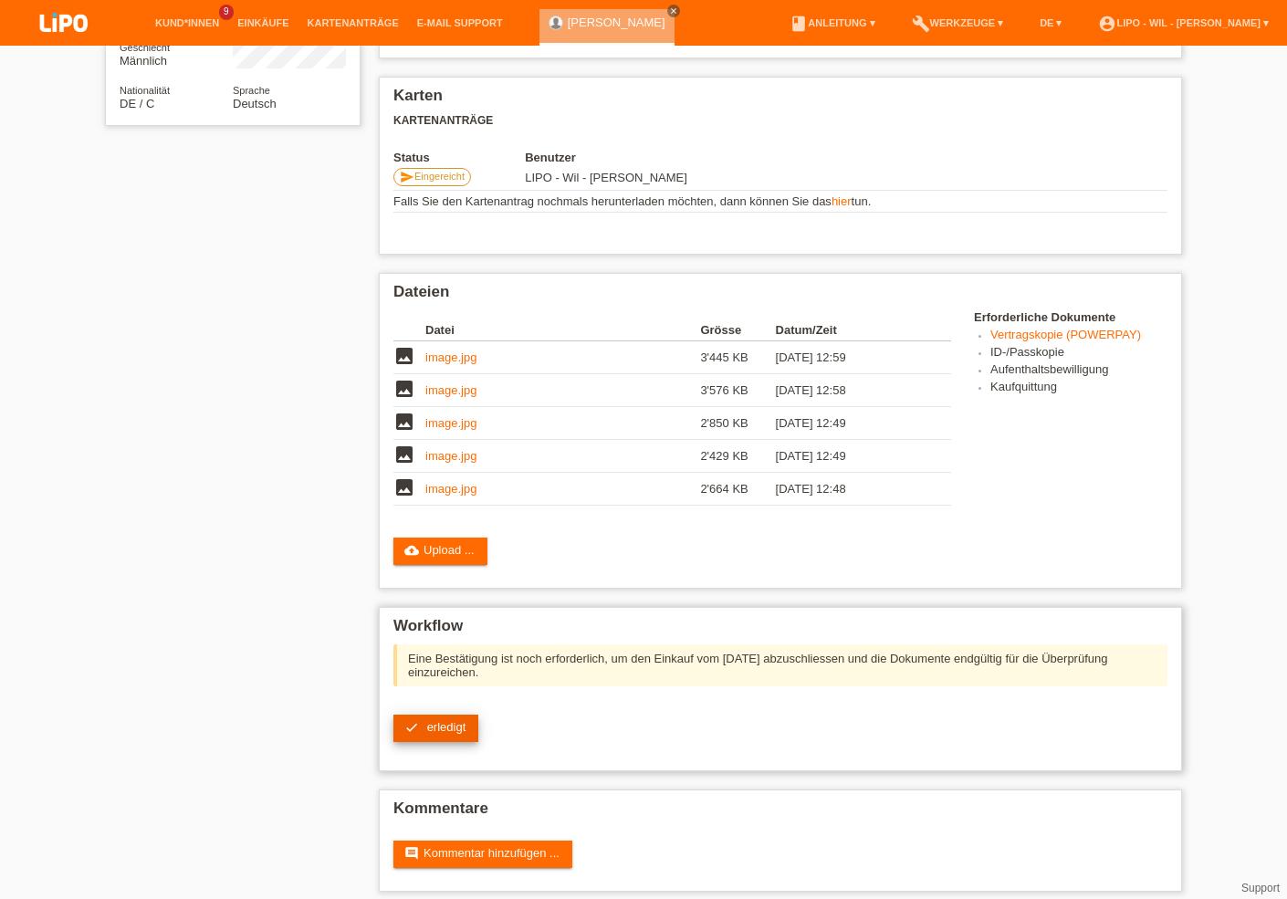
click at [460, 734] on span "erledigt" at bounding box center [446, 727] width 39 height 14
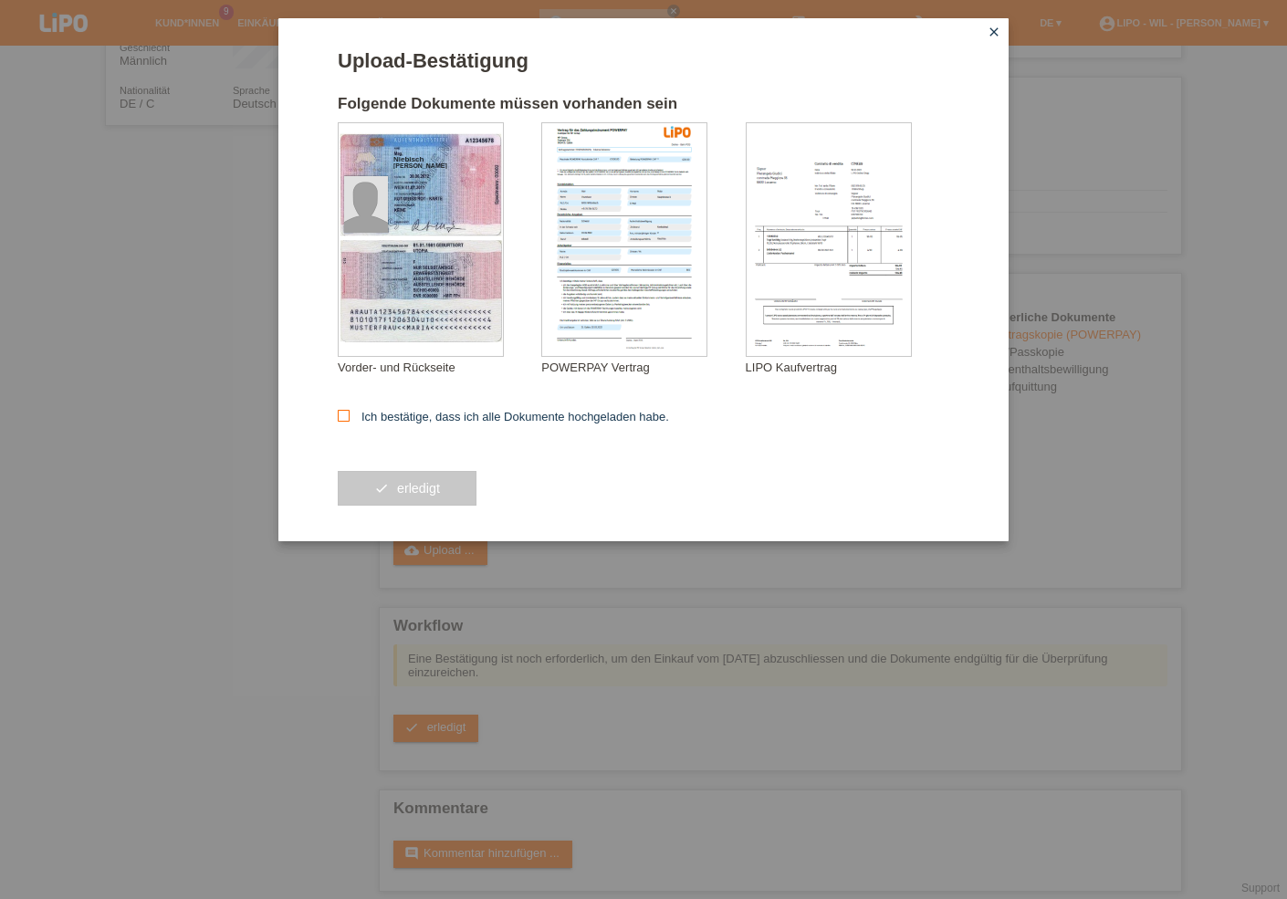
click at [342, 413] on icon at bounding box center [344, 416] width 12 height 12
click at [342, 413] on input "Ich bestätige, dass ich alle Dokumente hochgeladen habe." at bounding box center [344, 416] width 12 height 12
checkbox input "true"
click at [403, 484] on span "erledigt" at bounding box center [418, 488] width 43 height 15
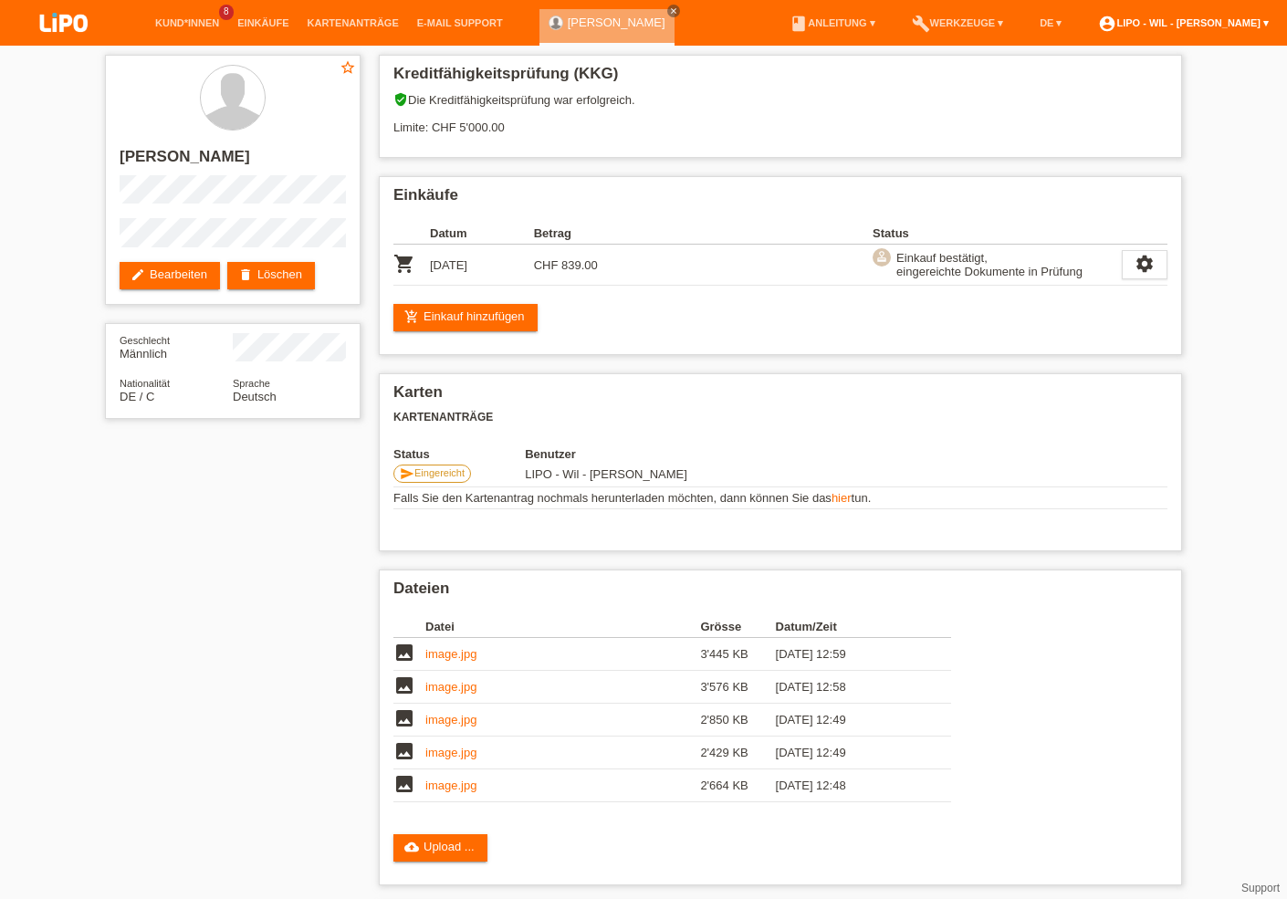
click at [1197, 19] on link "account_circle LIPO - Wil - [PERSON_NAME] ▾" at bounding box center [1183, 22] width 189 height 11
click at [1104, 124] on link "Logout" at bounding box center [1096, 131] width 37 height 14
